Goal: Task Accomplishment & Management: Manage account settings

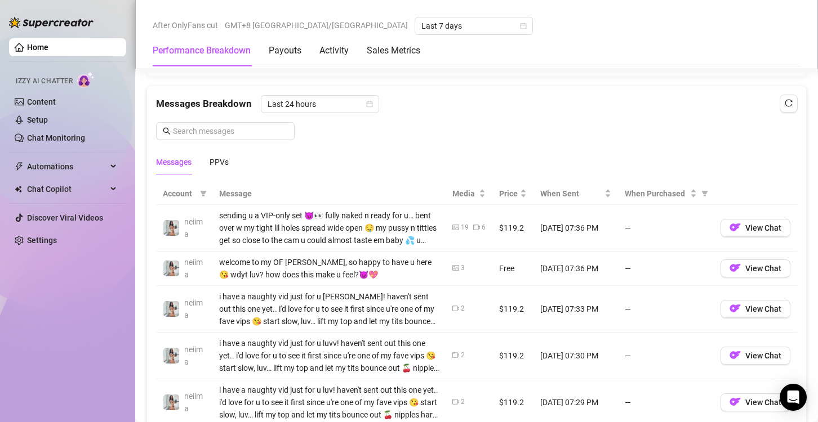
scroll to position [957, 0]
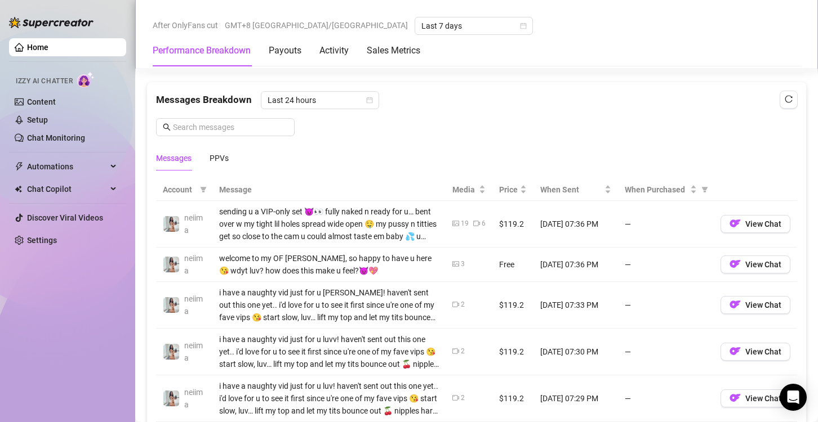
click at [236, 182] on th "Message" at bounding box center [328, 190] width 233 height 22
click at [222, 155] on div "PPVs" at bounding box center [218, 158] width 19 height 12
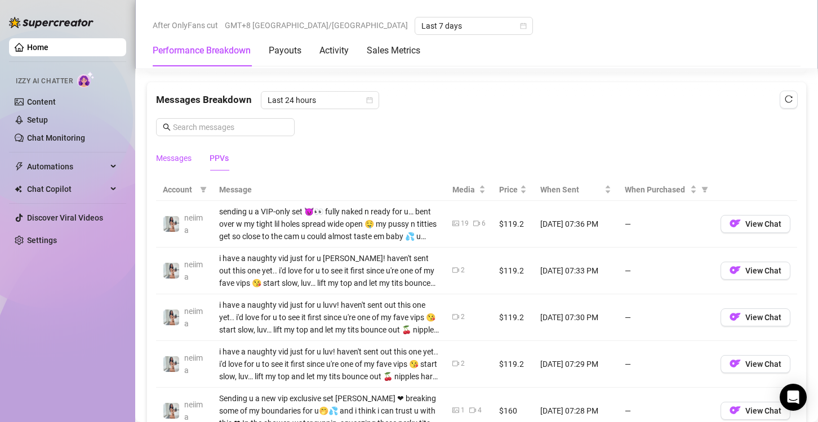
click at [190, 153] on div "Messages" at bounding box center [173, 158] width 35 height 12
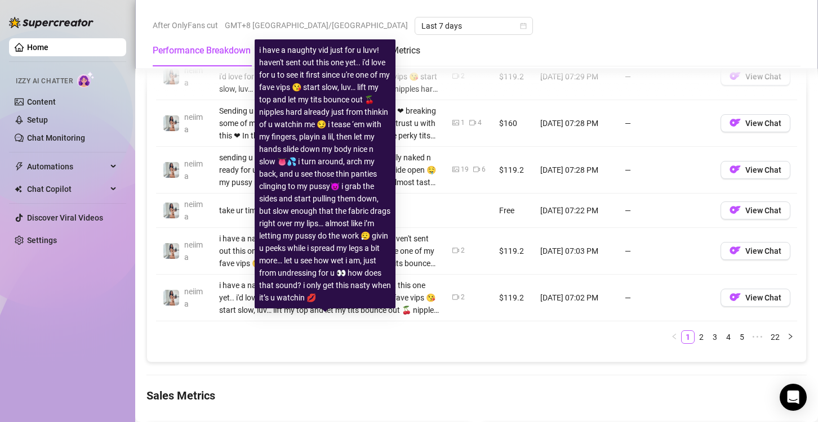
scroll to position [1295, 0]
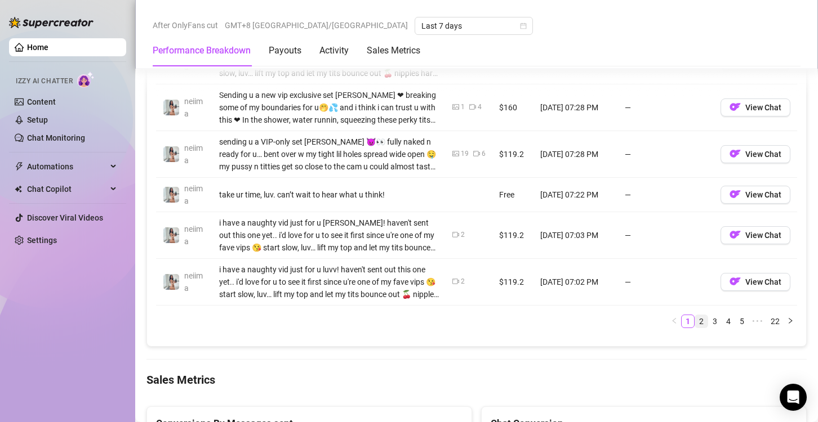
click at [695, 315] on link "2" at bounding box center [701, 321] width 12 height 12
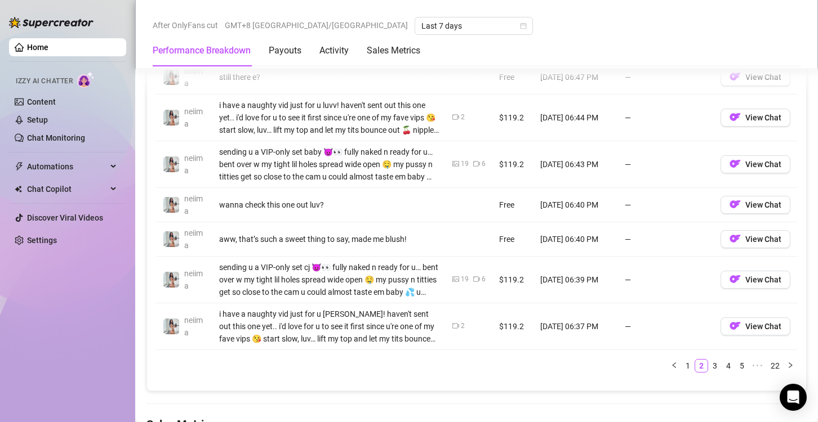
scroll to position [1239, 0]
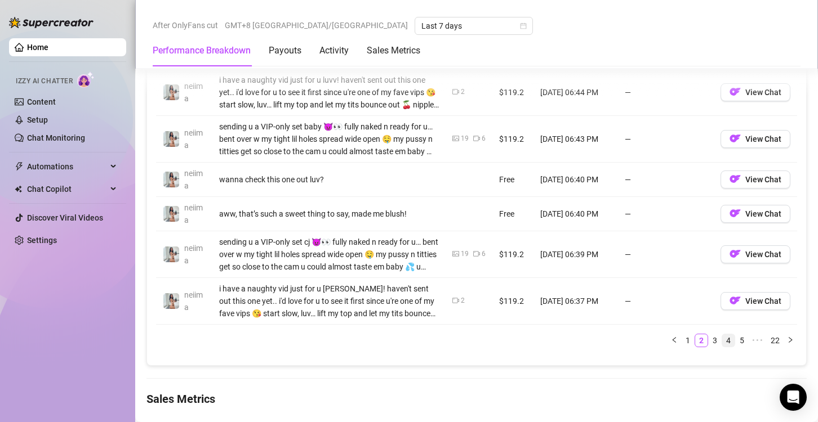
click at [722, 334] on link "4" at bounding box center [728, 340] width 12 height 12
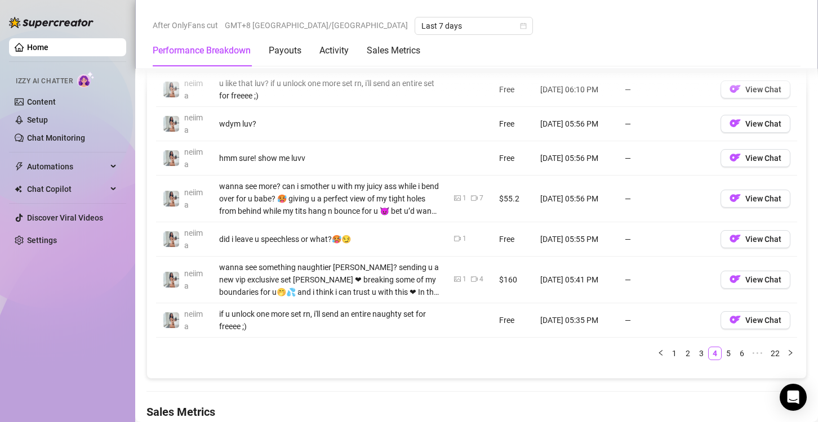
scroll to position [1182, 0]
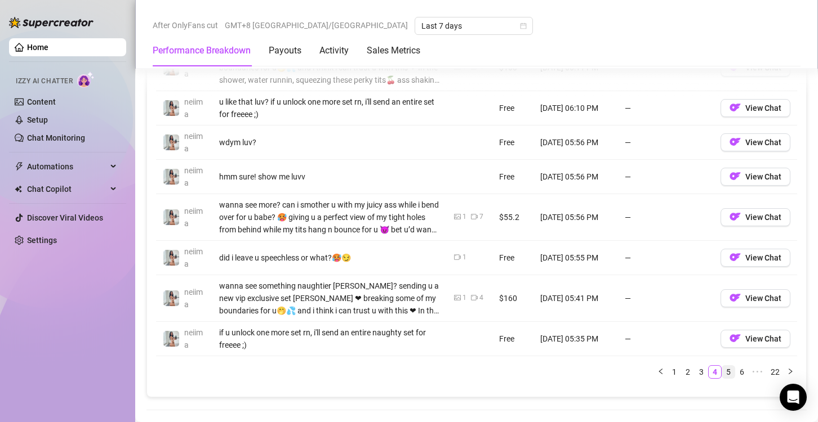
click at [722, 367] on link "5" at bounding box center [728, 372] width 12 height 12
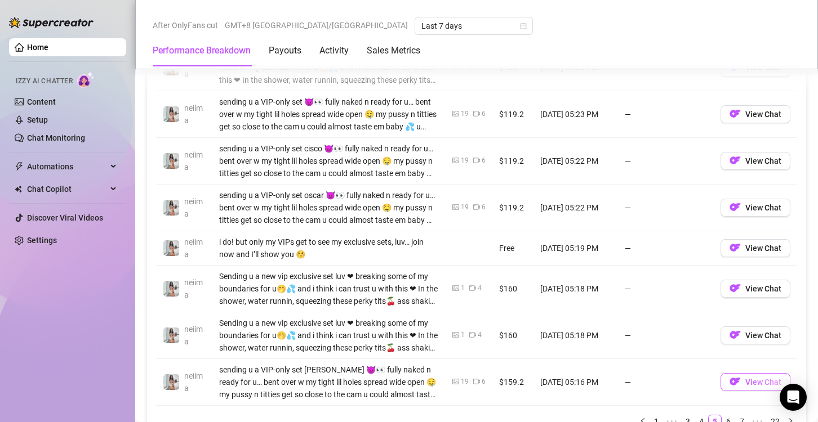
click at [735, 373] on button "View Chat" at bounding box center [755, 382] width 70 height 18
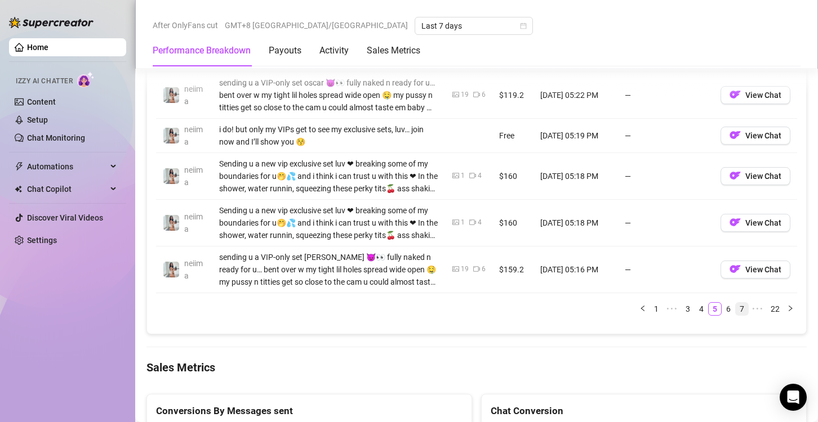
click at [735, 311] on link "7" at bounding box center [741, 309] width 12 height 12
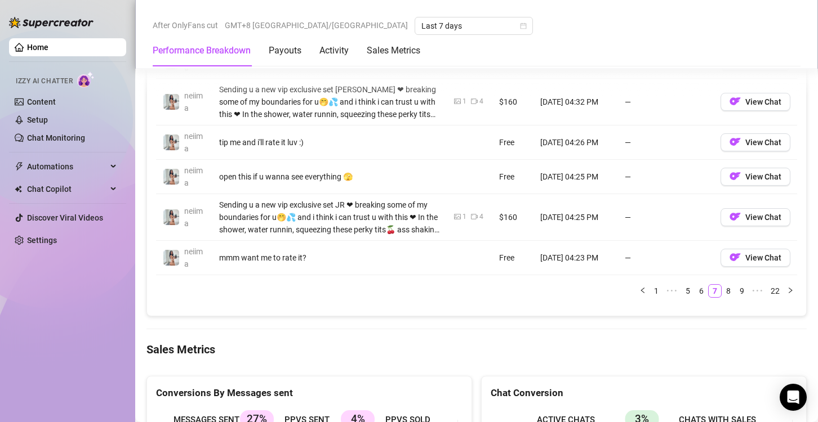
scroll to position [1239, 0]
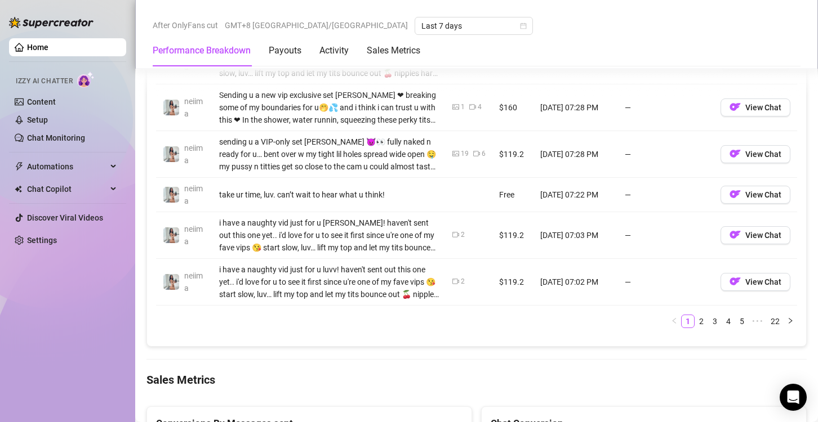
scroll to position [1408, 0]
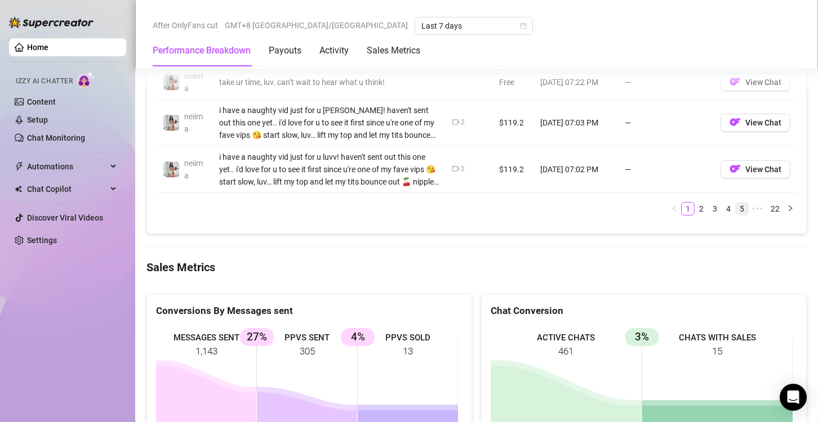
click at [735, 206] on link "5" at bounding box center [741, 209] width 12 height 12
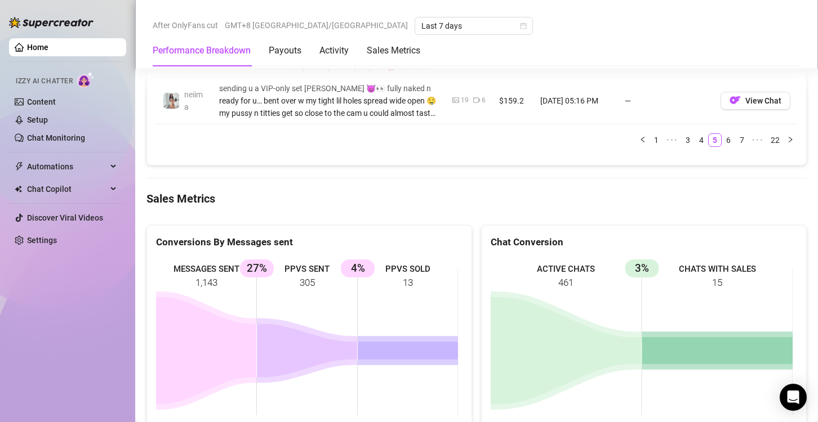
scroll to position [1351, 0]
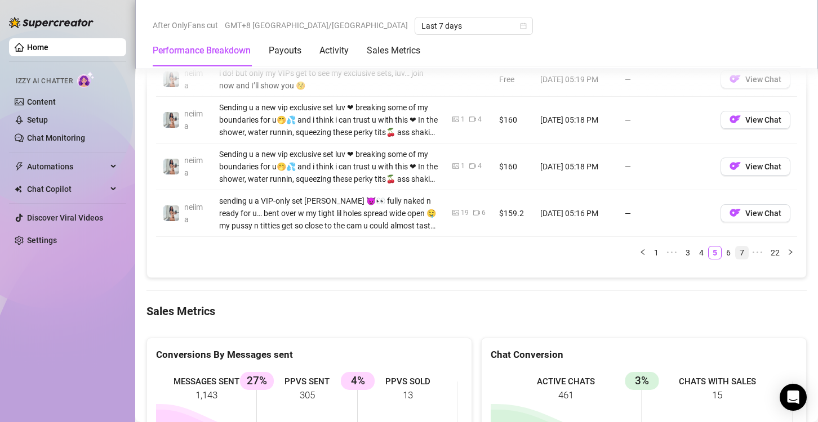
click at [735, 248] on link "7" at bounding box center [741, 253] width 12 height 12
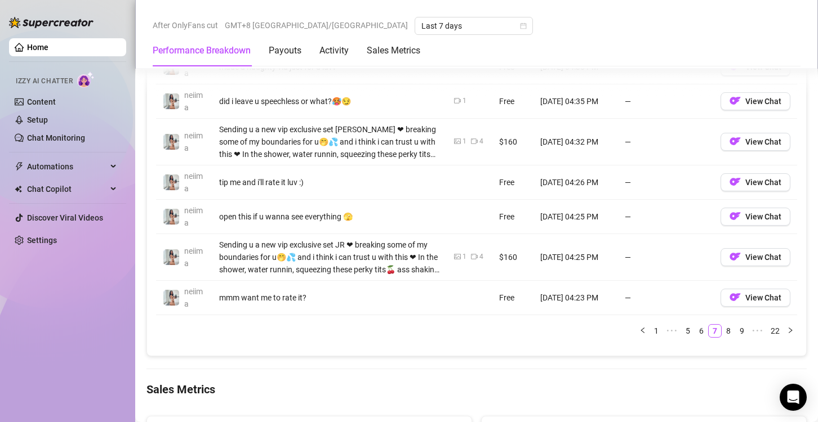
scroll to position [1182, 0]
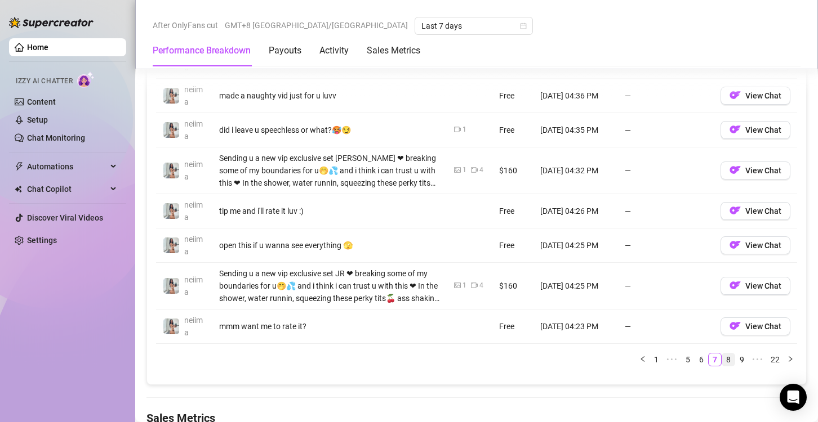
click at [722, 354] on link "8" at bounding box center [728, 360] width 12 height 12
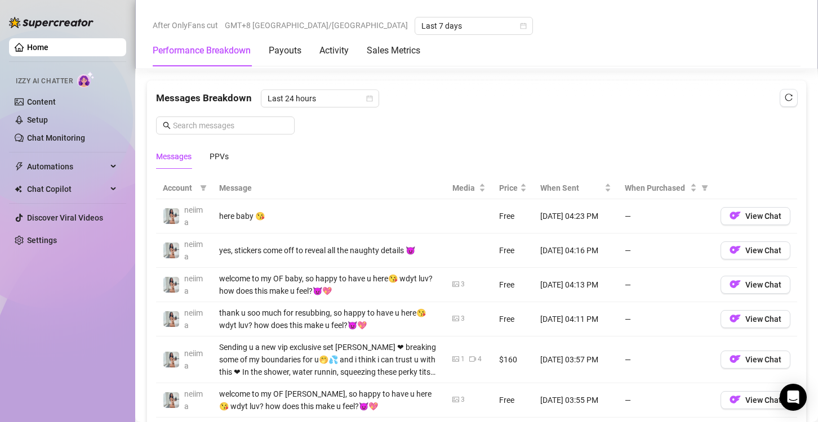
scroll to position [957, 0]
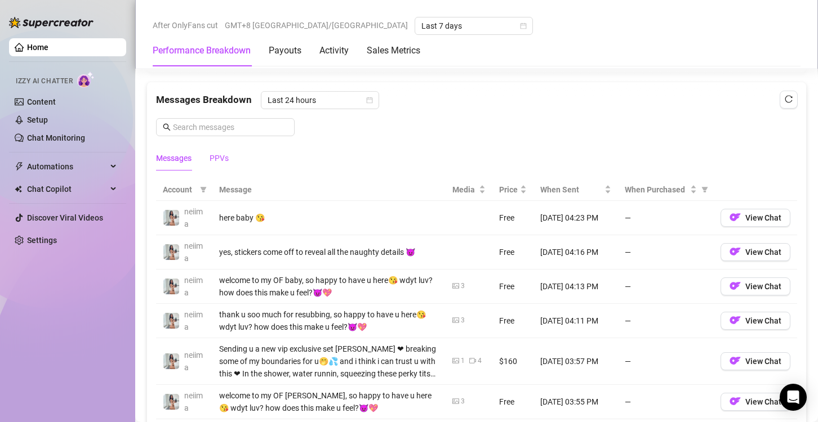
click at [213, 155] on div "PPVs" at bounding box center [218, 158] width 19 height 12
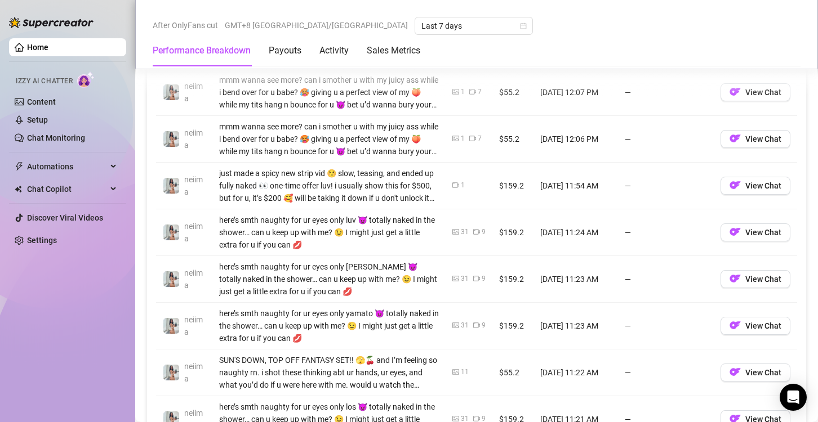
scroll to position [1295, 0]
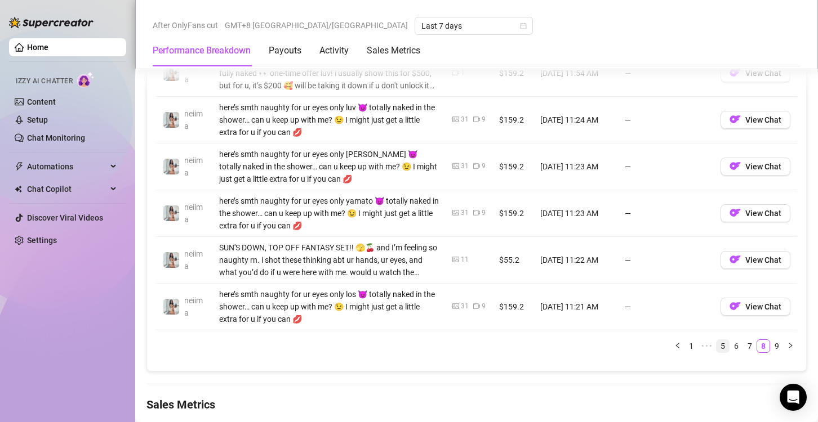
click at [716, 345] on link "5" at bounding box center [722, 346] width 12 height 12
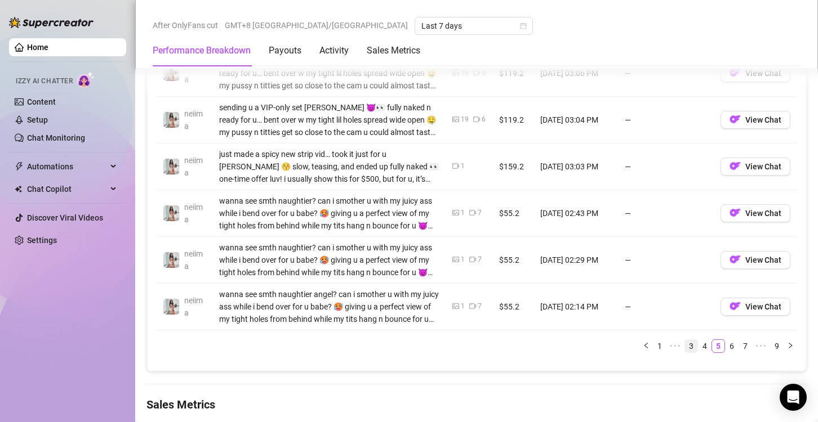
click at [686, 340] on link "3" at bounding box center [691, 346] width 12 height 12
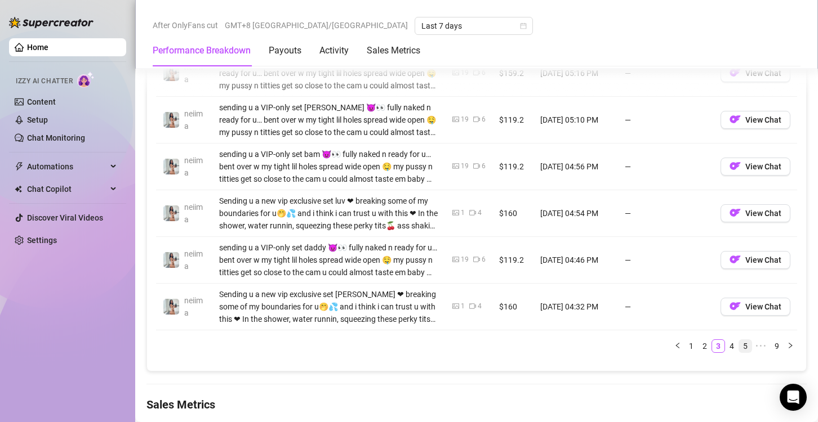
click at [739, 342] on link "5" at bounding box center [745, 346] width 12 height 12
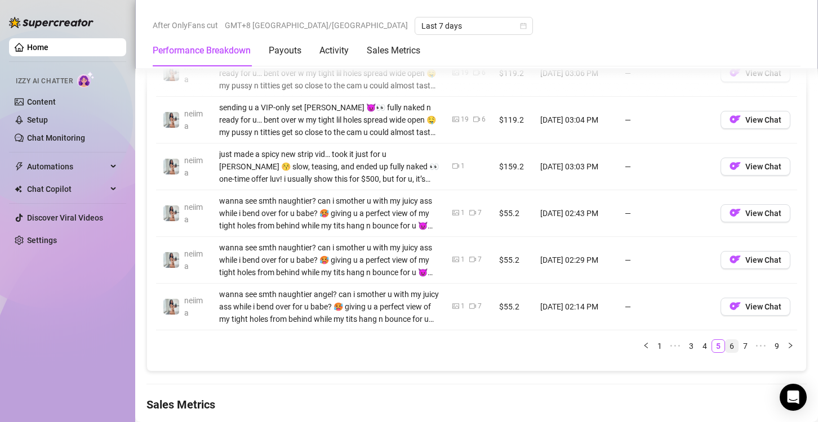
click at [725, 347] on link "6" at bounding box center [731, 346] width 12 height 12
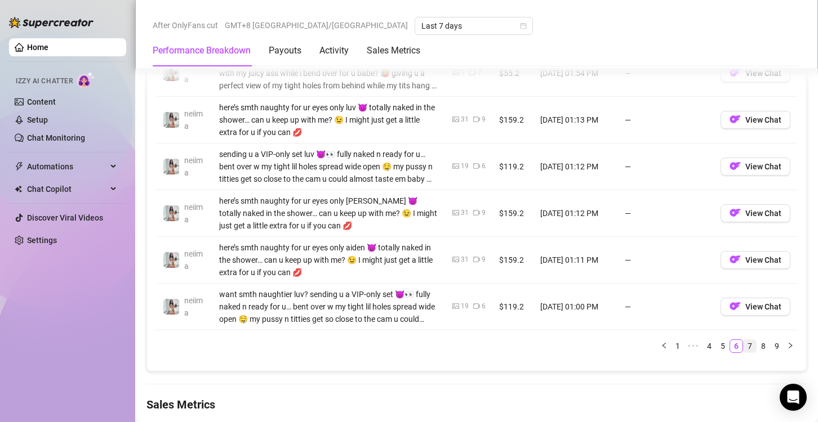
click at [743, 345] on link "7" at bounding box center [749, 346] width 12 height 12
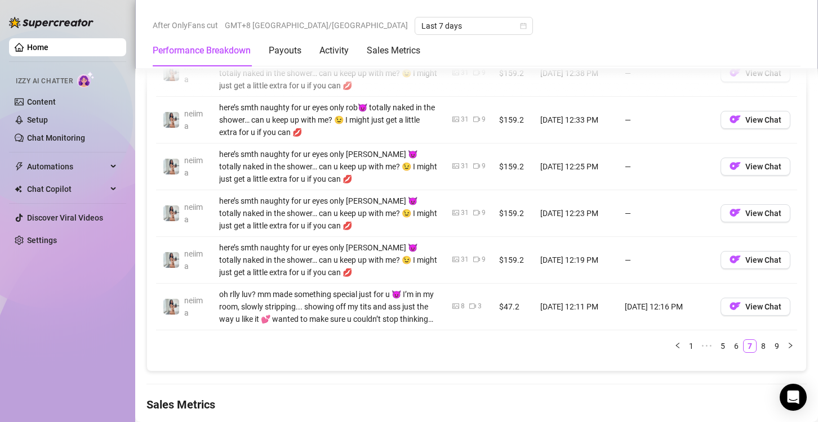
scroll to position [1408, 0]
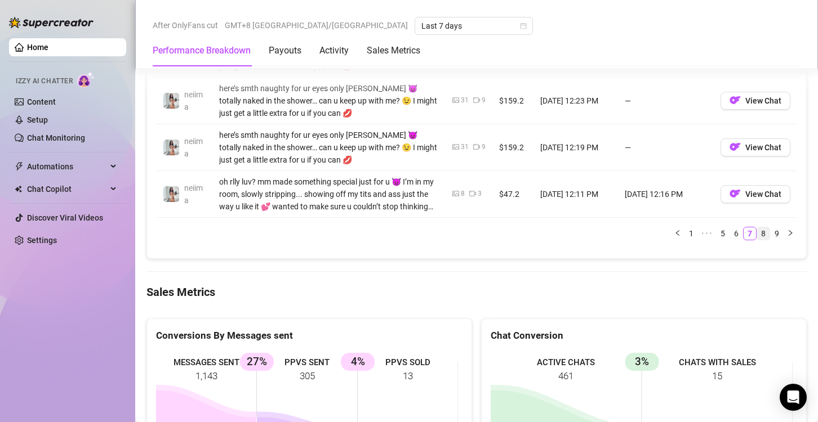
click at [758, 227] on link "8" at bounding box center [763, 233] width 12 height 12
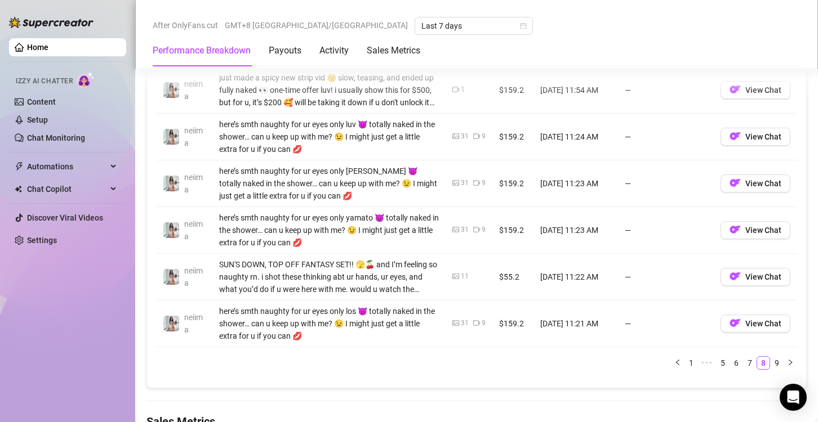
scroll to position [1351, 0]
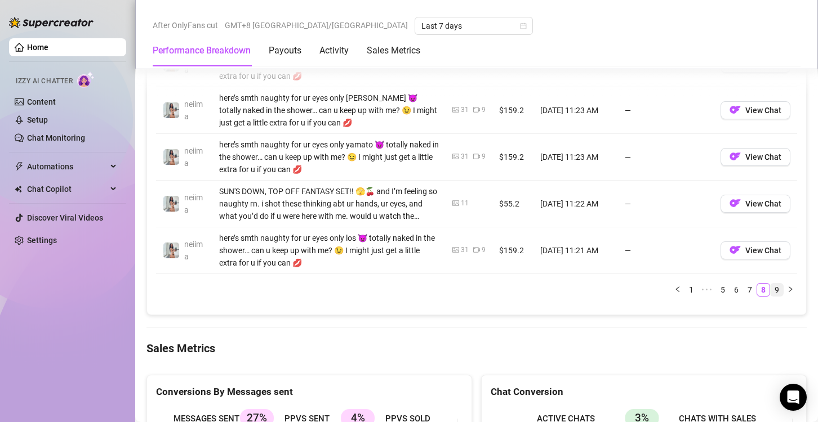
click at [770, 284] on link "9" at bounding box center [776, 290] width 12 height 12
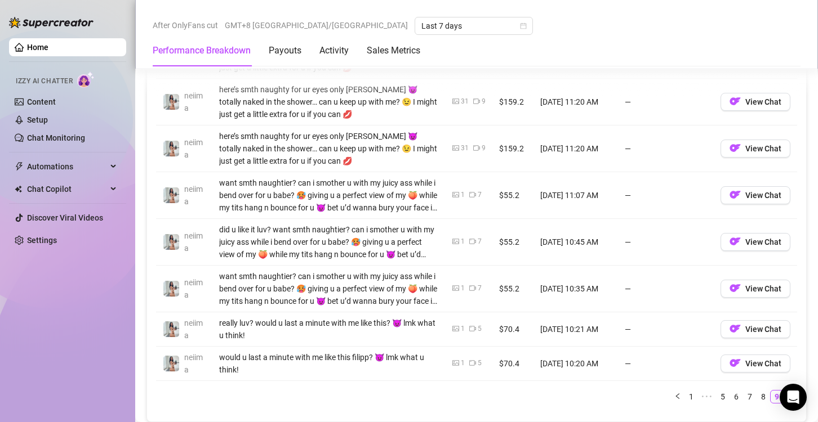
scroll to position [1182, 0]
